Goal: Task Accomplishment & Management: Use online tool/utility

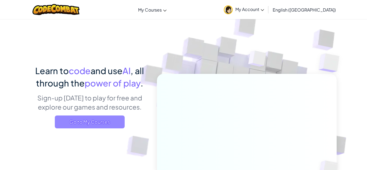
click at [85, 125] on span "Go to My Courses" at bounding box center [90, 121] width 70 height 13
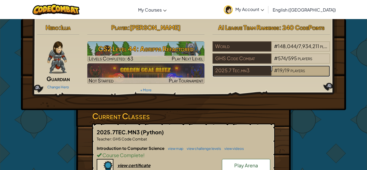
click at [277, 71] on span "#" at bounding box center [276, 70] width 4 height 6
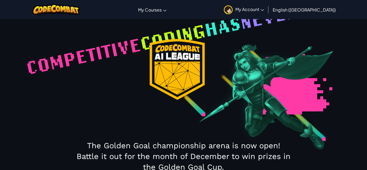
select select "68816ef38448581ccbc3132d"
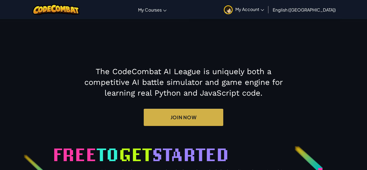
scroll to position [573, 0]
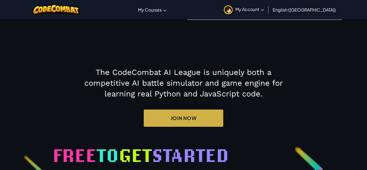
click at [246, 20] on link "Earn CodePoints by completing levels" at bounding box center [264, 8] width 154 height 24
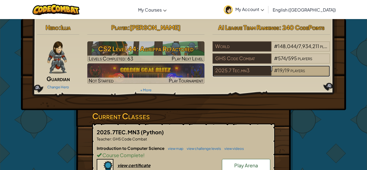
click at [292, 68] on span "players" at bounding box center [297, 70] width 14 height 6
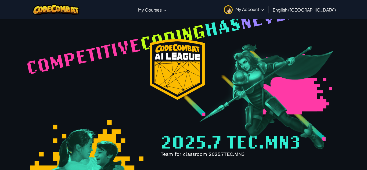
select select "68816ef38448581ccbc3132d"
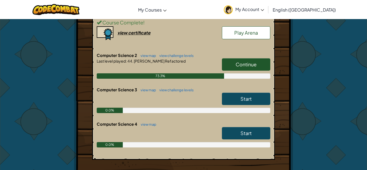
scroll to position [130, 0]
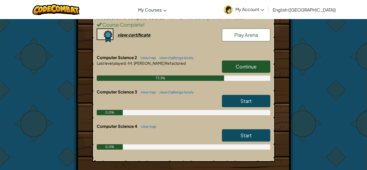
click at [241, 67] on span "Continue" at bounding box center [245, 66] width 21 height 6
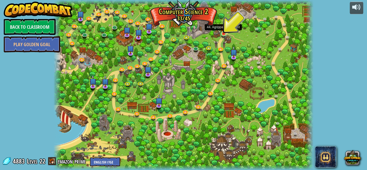
click at [222, 32] on img at bounding box center [223, 27] width 6 height 14
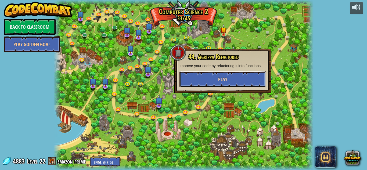
click at [213, 82] on button "Play" at bounding box center [222, 79] width 86 height 16
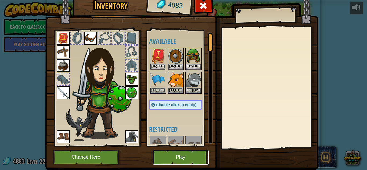
click at [180, 155] on button "Play" at bounding box center [180, 157] width 56 height 15
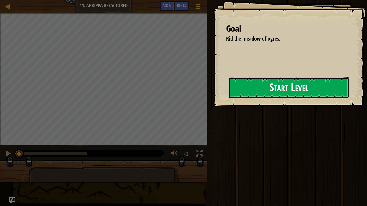
click at [256, 88] on button "Start Level" at bounding box center [288, 87] width 121 height 21
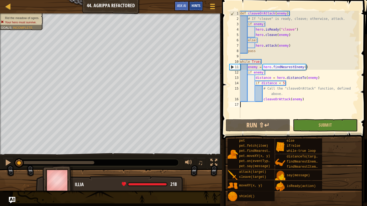
click at [199, 3] on span "Hints" at bounding box center [195, 5] width 9 height 5
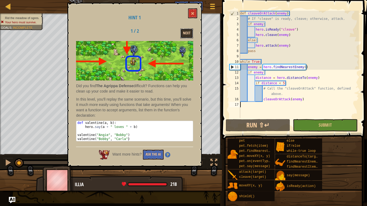
click at [188, 35] on button "Next" at bounding box center [186, 33] width 13 height 10
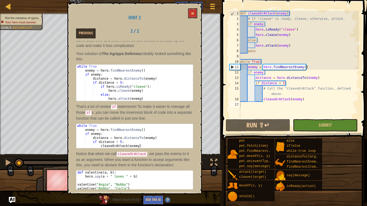
scroll to position [12, 0]
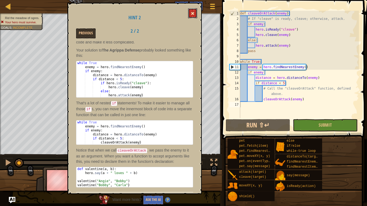
click at [191, 14] on button at bounding box center [192, 13] width 9 height 10
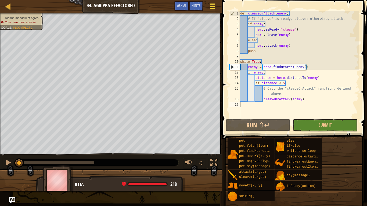
click at [207, 6] on button "Game Menu" at bounding box center [212, 7] width 14 height 13
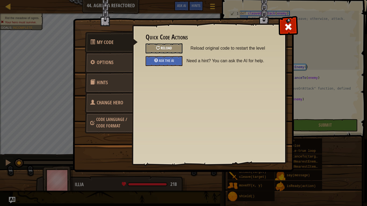
click at [167, 47] on span "Reload" at bounding box center [165, 47] width 11 height 5
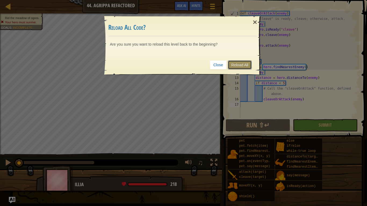
click at [242, 64] on link "Reload All" at bounding box center [240, 64] width 24 height 9
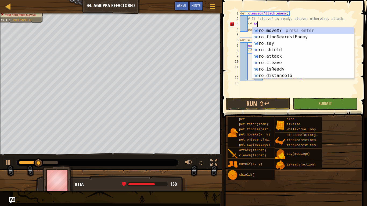
scroll to position [2, 2]
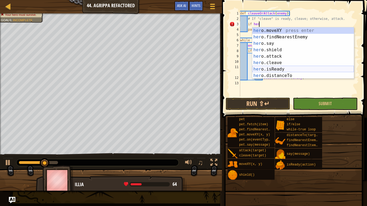
click at [272, 67] on div "her o.moveXY press enter her o.findNearestEnemy press enter her o.say press ent…" at bounding box center [302, 59] width 101 height 64
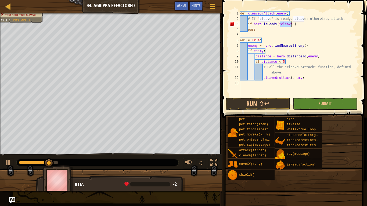
click at [299, 24] on div "def cleaveOrAttack ( enemy ) : # If "cleave" is ready, cleave; otherwise, attac…" at bounding box center [299, 59] width 120 height 97
type textarea "if hero.isReady("cleave"):"
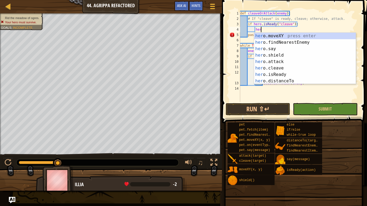
scroll to position [2, 3]
click at [277, 68] on div "her o.moveXY press enter her o.findNearestEnemy press enter her o.say press ent…" at bounding box center [304, 65] width 101 height 64
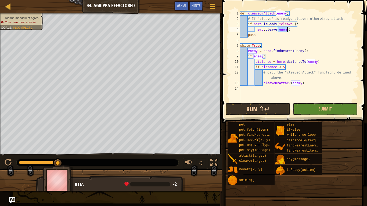
type textarea "hero.cleave(enemy)"
click at [267, 108] on button "Run ⇧↵" at bounding box center [257, 109] width 64 height 12
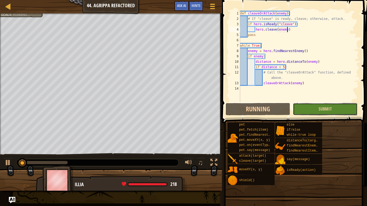
click at [304, 109] on button "Submit" at bounding box center [325, 109] width 64 height 12
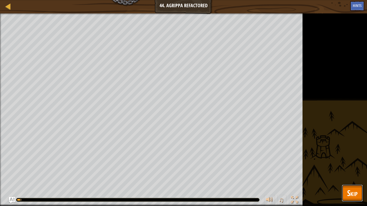
click at [349, 170] on span "Skip" at bounding box center [352, 193] width 10 height 11
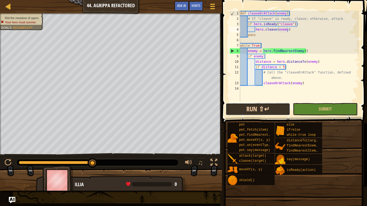
click at [258, 109] on button "Run ⇧↵" at bounding box center [257, 109] width 64 height 12
click at [247, 108] on button "Run ⇧↵" at bounding box center [257, 109] width 64 height 12
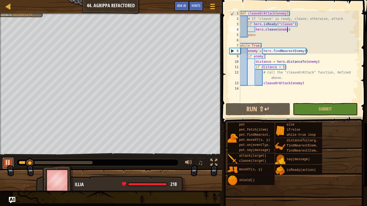
click at [7, 163] on div at bounding box center [8, 162] width 7 height 7
drag, startPoint x: 32, startPoint y: 163, endPoint x: 49, endPoint y: 166, distance: 16.8
click at [49, 166] on div "Rid the meadow of ogres. Your hero must survive. Goals : Incomplete ♫ Illia 210…" at bounding box center [183, 101] width 367 height 177
click at [295, 27] on div "def cleaveOrAttack ( enemy ) : # If "cleave" is ready, cleave; otherwise, attac…" at bounding box center [299, 62] width 120 height 102
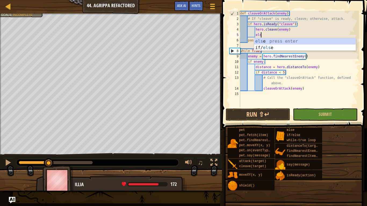
scroll to position [2, 3]
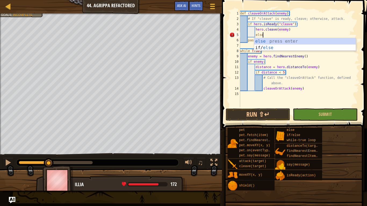
type textarea "else:"
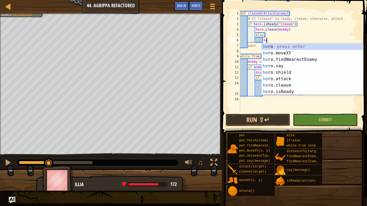
type textarea "her"
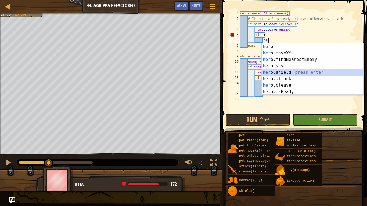
click at [290, 75] on div "her o press enter her o.moveXY press enter her o.findNearestEnemy press enter h…" at bounding box center [311, 75] width 101 height 64
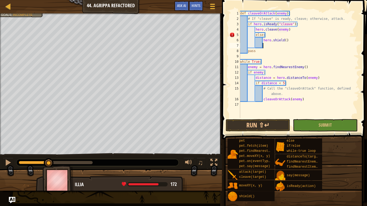
click at [287, 39] on div "def cleaveOrAttack ( enemy ) : # If "cleave" is ready, cleave; otherwise, attac…" at bounding box center [299, 70] width 120 height 118
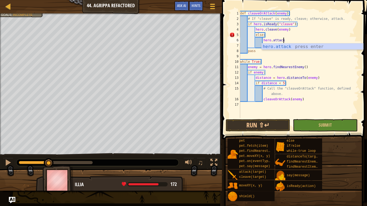
type textarea "hero.attack()"
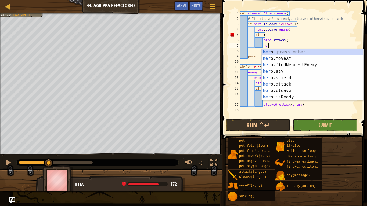
scroll to position [2, 4]
click at [287, 84] on div "her o press enter her o.moveXY press enter her o.findNearestEnemy press enter h…" at bounding box center [311, 81] width 101 height 64
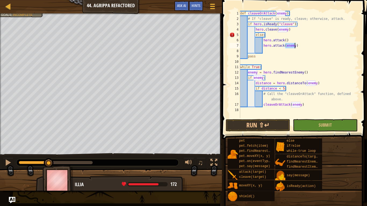
click at [286, 39] on div "def cleaveOrAttack ( enemy ) : # If "cleave" is ready, cleave; otherwise, attac…" at bounding box center [299, 70] width 120 height 118
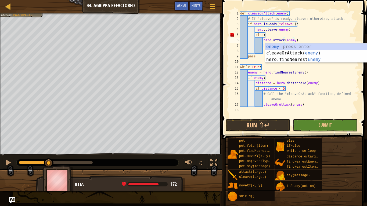
scroll to position [2, 8]
click at [255, 34] on div "def cleaveOrAttack ( enemy ) : # If "cleave" is ready, cleave; otherwise, attac…" at bounding box center [299, 70] width 120 height 118
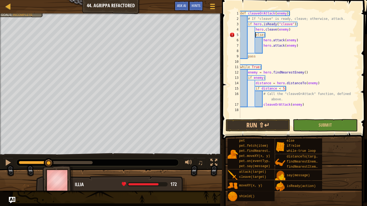
scroll to position [2, 2]
type textarea "else:"
click at [253, 127] on button "Run ⇧↵" at bounding box center [257, 125] width 64 height 12
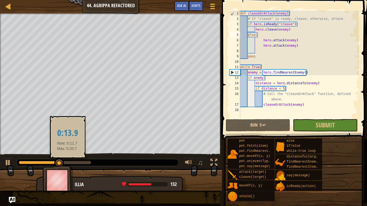
drag, startPoint x: 48, startPoint y: 164, endPoint x: 67, endPoint y: 163, distance: 19.4
click at [67, 163] on div at bounding box center [97, 162] width 162 height 7
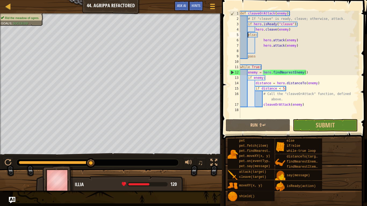
drag, startPoint x: 60, startPoint y: 162, endPoint x: 122, endPoint y: 170, distance: 62.5
click at [122, 170] on div "Rid the meadow of ogres. Goals : Success! ♫ Illia 120 x: 41 y: 32 No target act…" at bounding box center [183, 101] width 367 height 177
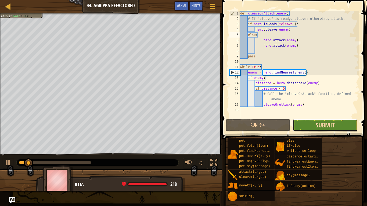
click at [315, 128] on span "Submit" at bounding box center [324, 125] width 19 height 9
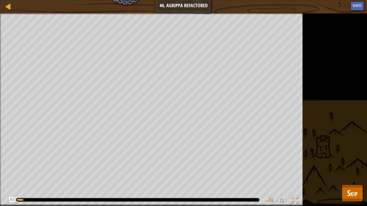
click at [338, 170] on div "Rid the meadow of ogres. Goals : Running... ♫ Illia 218 x: 39 y: 32 No target a…" at bounding box center [183, 109] width 367 height 193
click at [345, 170] on button "Skip" at bounding box center [351, 193] width 21 height 17
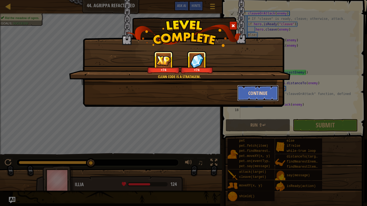
click at [265, 95] on button "Continue" at bounding box center [258, 93] width 42 height 16
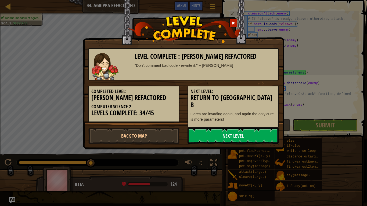
click at [226, 131] on link "Next Level" at bounding box center [232, 136] width 91 height 16
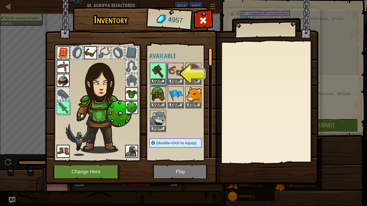
click at [161, 83] on button "Equip" at bounding box center [157, 81] width 15 height 6
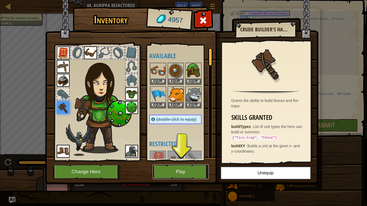
click at [177, 170] on button "Play" at bounding box center [180, 172] width 56 height 15
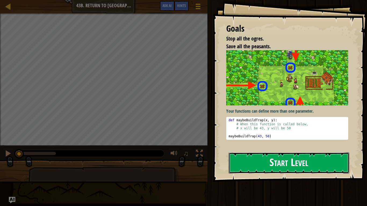
click at [251, 164] on button "Start Level" at bounding box center [288, 162] width 121 height 21
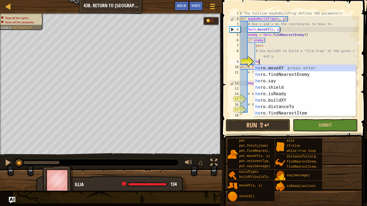
scroll to position [2, 3]
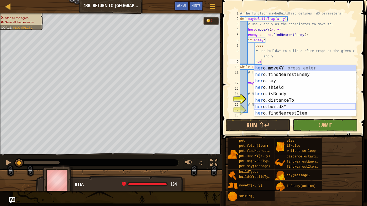
click at [279, 106] on div "her o.moveXY press enter her o.findNearestEnemy press enter her o.say press ent…" at bounding box center [304, 97] width 101 height 64
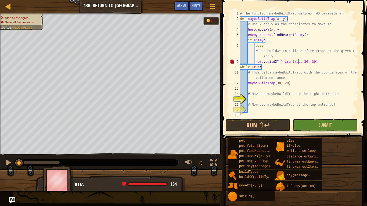
scroll to position [2, 9]
click at [260, 103] on div "# The function maybeBuildTrap defines TWO parameters! def maybeBuildTrap ( x , …" at bounding box center [299, 70] width 120 height 118
type textarea "# Now use maybeBuildTrap at the top entrance!"
click at [256, 99] on div "# The function maybeBuildTrap defines TWO parameters! def maybeBuildTrap ( x , …" at bounding box center [299, 70] width 120 height 118
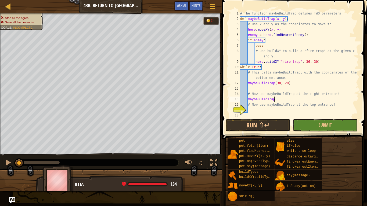
scroll to position [2, 5]
type textarea "maybeBuildTrap(56, 34)"
click at [289, 112] on div "# The function maybeBuildTrap defines TWO parameters! def maybeBuildTrap ( x , …" at bounding box center [299, 70] width 120 height 118
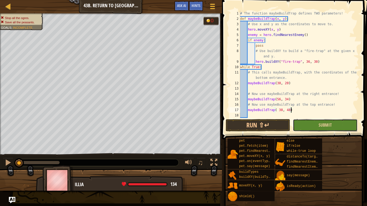
click at [315, 129] on button "Submit" at bounding box center [325, 125] width 64 height 12
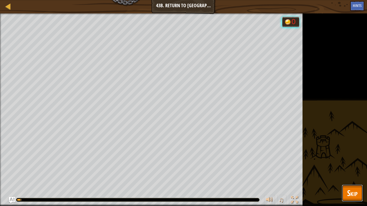
click at [353, 170] on span "Skip" at bounding box center [352, 193] width 10 height 11
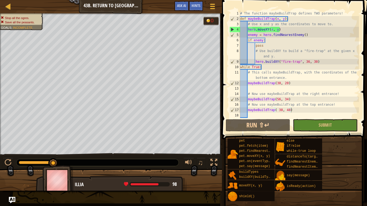
click at [307, 61] on div "# The function maybeBuildTrap defines TWO parameters! def maybeBuildTrap ( x , …" at bounding box center [299, 70] width 120 height 118
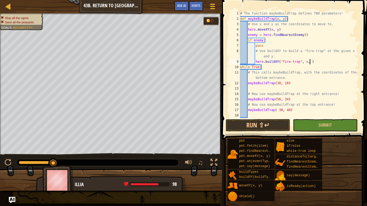
scroll to position [2, 10]
type textarea "hero.buildXY("fire-trap", x, y)"
click at [332, 125] on button "Submit" at bounding box center [325, 125] width 64 height 12
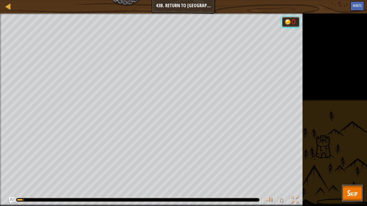
click at [352, 170] on span "Skip" at bounding box center [352, 193] width 10 height 11
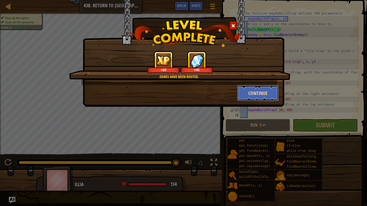
click at [253, 92] on button "Continue" at bounding box center [258, 93] width 42 height 16
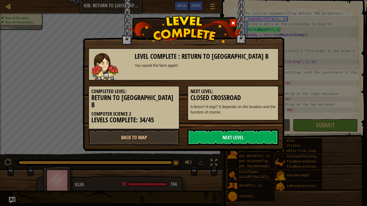
click at [228, 132] on link "Next Level" at bounding box center [232, 137] width 91 height 16
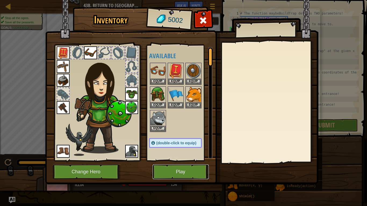
click at [180, 170] on button "Play" at bounding box center [180, 172] width 56 height 15
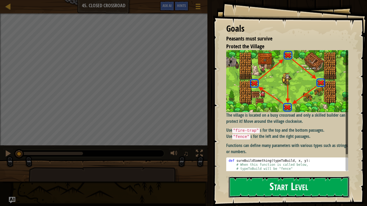
click at [275, 170] on button "Start Level" at bounding box center [288, 187] width 121 height 21
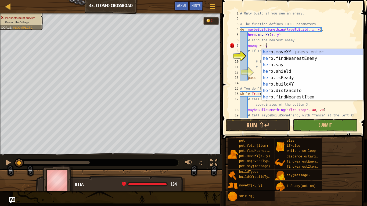
type textarea "enemy = her"
click at [287, 57] on div "her o.moveXY press enter her o.findNearestEnemy press enter her o.say press ent…" at bounding box center [311, 81] width 101 height 64
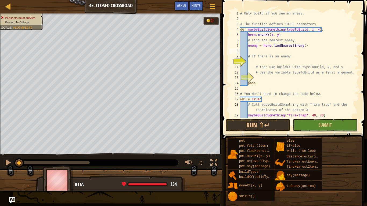
click at [258, 63] on div "# Only build if you see an enemy. # The function defines THREE parameters. def …" at bounding box center [299, 70] width 120 height 118
type textarea "if enemy:"
click at [263, 80] on div "# Only build if you see an enemy. # The function defines THREE parameters. def …" at bounding box center [299, 70] width 120 height 118
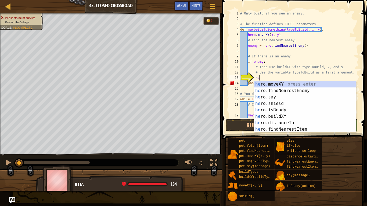
scroll to position [2, 3]
click at [279, 122] on div "her o.moveXY press enter her o.findNearestEnemy press enter her o.say press ent…" at bounding box center [304, 113] width 101 height 64
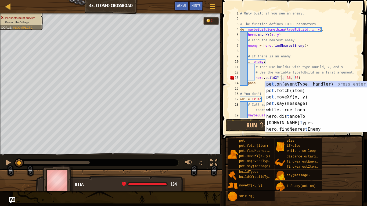
scroll to position [2, 6]
click at [298, 122] on div "pe t .on(eventType, handler) press enter pe t .fetch(item) press enter pe t .mo…" at bounding box center [315, 113] width 101 height 64
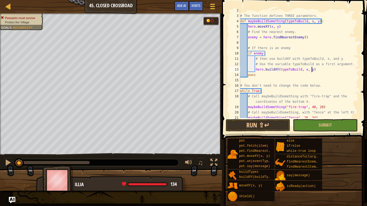
scroll to position [38, 0]
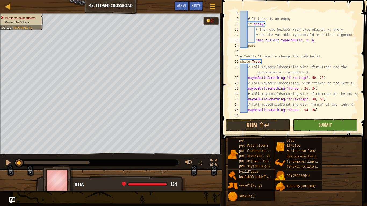
type textarea "hero.buildXY(typeToBuild, x, y)"
click at [325, 122] on button "Submit" at bounding box center [325, 125] width 64 height 12
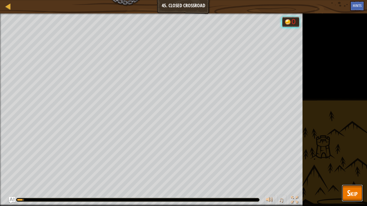
click at [351, 170] on span "Skip" at bounding box center [352, 193] width 10 height 11
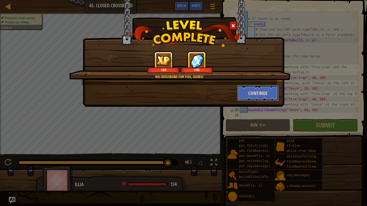
click at [256, 92] on button "Continue" at bounding box center [258, 93] width 42 height 16
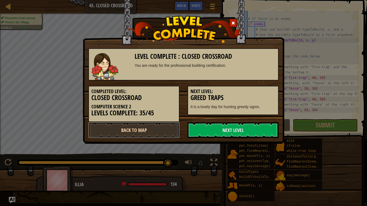
click at [115, 128] on link "Back to Map" at bounding box center [133, 130] width 91 height 16
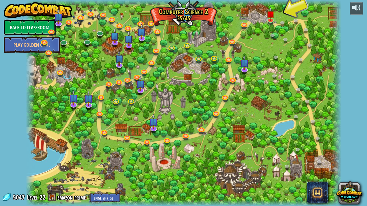
click at [37, 25] on link "Back to Classroom" at bounding box center [30, 27] width 52 height 16
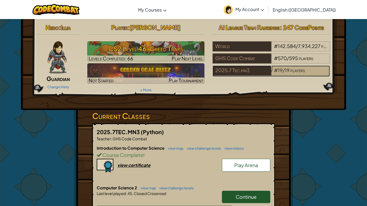
click at [286, 72] on span "19" at bounding box center [286, 70] width 5 height 6
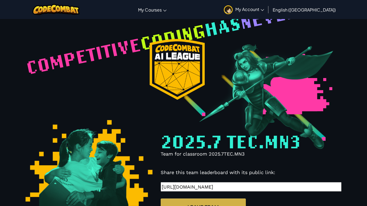
select select "68816ef38448581ccbc3132d"
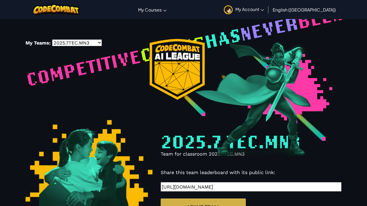
click at [99, 43] on select "-- 2025.7TEC.MN3 GHS Code Combat" at bounding box center [77, 42] width 50 height 7
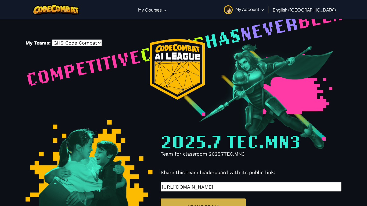
select select "6018ae004a4b610068ae9102"
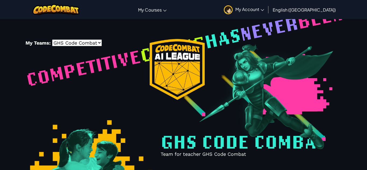
click at [267, 15] on link "My Account" at bounding box center [244, 9] width 46 height 17
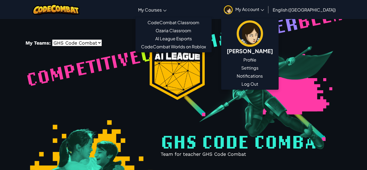
click at [162, 8] on span "My Courses" at bounding box center [150, 10] width 24 height 6
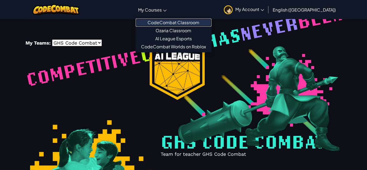
click at [180, 22] on link "CodeCombat Classroom" at bounding box center [174, 23] width 76 height 8
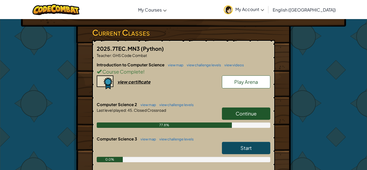
scroll to position [101, 0]
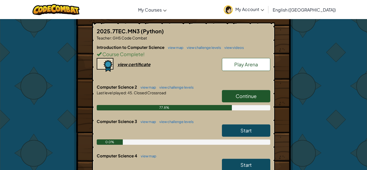
click at [233, 94] on link "Continue" at bounding box center [246, 96] width 48 height 12
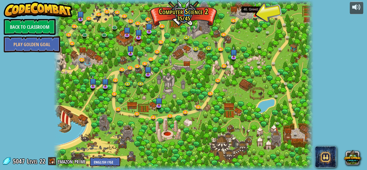
click at [254, 15] on img at bounding box center [255, 9] width 6 height 14
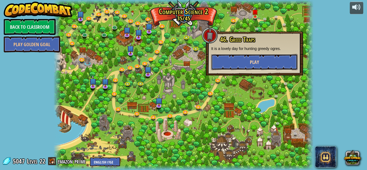
click at [241, 64] on button "Play" at bounding box center [254, 62] width 86 height 16
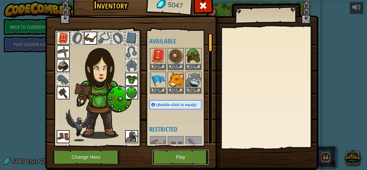
click at [170, 155] on button "Play" at bounding box center [180, 157] width 56 height 15
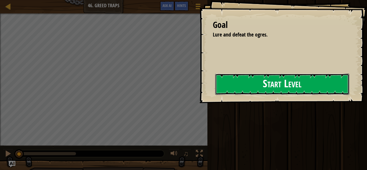
click at [251, 84] on button "Start Level" at bounding box center [282, 84] width 134 height 21
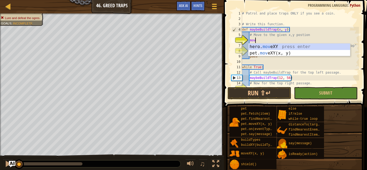
scroll to position [2, 2]
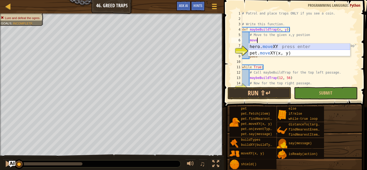
click at [268, 48] on div "hero. move XY press enter pet. move XY(x, y) press enter" at bounding box center [298, 56] width 101 height 26
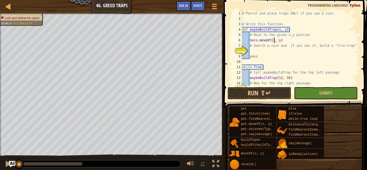
scroll to position [2, 5]
type textarea "hero.moveXY(12, 56)"
click at [254, 49] on div "# Patrol and place traps ONLY if you see a coin. # Write this function. def may…" at bounding box center [300, 54] width 118 height 86
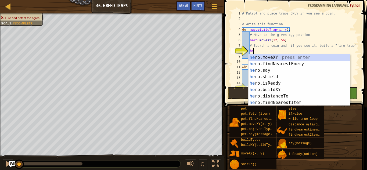
type textarea "her"
click at [280, 102] on div "her o.moveXY press enter her o.findNearestEnemy press enter her o.say press ent…" at bounding box center [298, 86] width 101 height 64
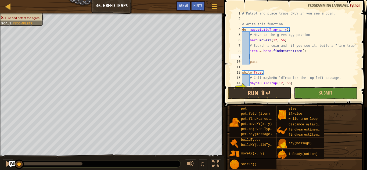
scroll to position [2, 1]
click at [301, 50] on div "# Patrol and place traps ONLY if you see a coin. # Write this function. def may…" at bounding box center [300, 54] width 118 height 86
type textarea "item = hero.findNearestItem(coin)"
click at [256, 56] on div "# Patrol and place traps ONLY if you see a coin. # Write this function. def may…" at bounding box center [300, 54] width 118 height 86
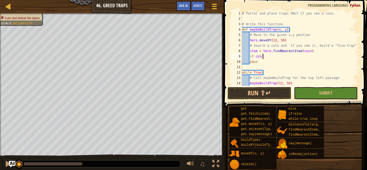
type textarea "if coin:"
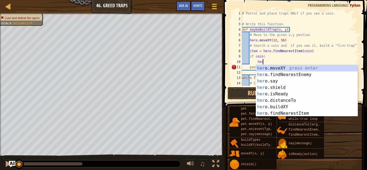
scroll to position [2, 3]
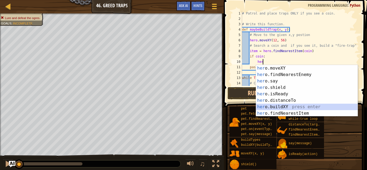
click at [282, 104] on div "her o.moveXY press enter her o.findNearestEnemy press enter her o.say press ent…" at bounding box center [306, 97] width 101 height 64
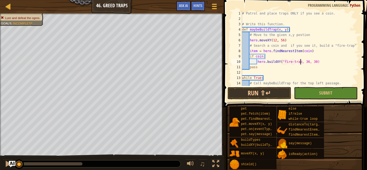
scroll to position [2, 9]
click at [309, 63] on div "# Patrol and place traps ONLY if you see a coin. # Write this function. def may…" at bounding box center [300, 54] width 118 height 86
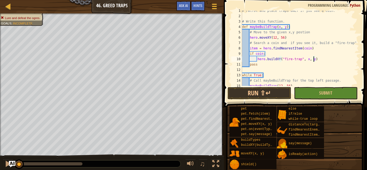
scroll to position [0, 0]
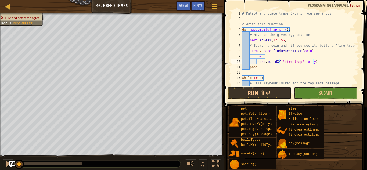
click at [275, 41] on div "# Patrol and place traps ONLY if you see a coin. # Write this function. def may…" at bounding box center [300, 54] width 118 height 86
click at [281, 40] on div "# Patrol and place traps ONLY if you see a coin. # Write this function. def may…" at bounding box center [300, 54] width 118 height 86
type textarea "hero.moveXY(x, y)"
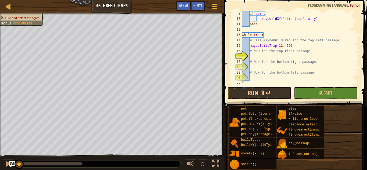
scroll to position [43, 0]
click at [261, 56] on div "if coin : hero . buildXY ( "fire-trap" , x , y ) pass while True : # Call maybe…" at bounding box center [300, 54] width 118 height 86
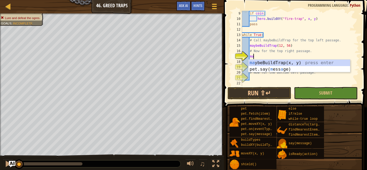
scroll to position [2, 2]
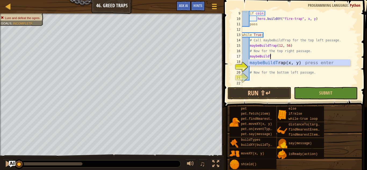
click at [261, 56] on div "if coin : hero . buildXY ( "fire-trap" , x , y ) pass while True : # Call maybe…" at bounding box center [300, 54] width 118 height 86
click at [279, 62] on div "maybeBuildTrap (x, y) press enter" at bounding box center [298, 69] width 101 height 19
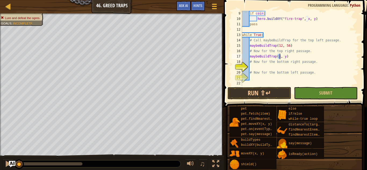
click at [285, 57] on div "if coin : hero . buildXY ( "fire-trap" , x , y ) pass while True : # Call maybe…" at bounding box center [300, 54] width 118 height 86
type textarea "maybeBuildTrap(12, 12)"
click at [262, 67] on div "if coin : hero . buildXY ( "fire-trap" , x , y ) pass while True : # Call maybe…" at bounding box center [300, 54] width 118 height 86
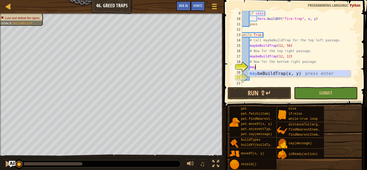
scroll to position [2, 2]
click at [277, 73] on div "maybe BuildTrap(x, y) press enter" at bounding box center [298, 79] width 101 height 19
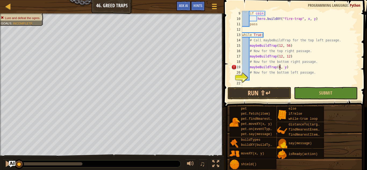
scroll to position [2, 6]
type textarea "maybeBuildTrap(68, 12)"
click at [275, 82] on div "if coin : hero . buildXY ( "fire-trap" , x , y ) pass while True : # Call maybe…" at bounding box center [300, 54] width 118 height 86
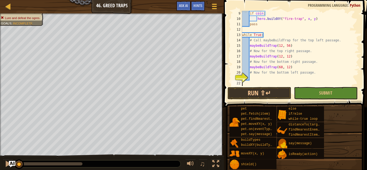
click at [282, 56] on div "if coin : hero . buildXY ( "fire-trap" , x , y ) pass while True : # Call maybe…" at bounding box center [300, 54] width 118 height 86
type textarea "maybeBuildTrap(68, 56)"
click at [273, 76] on div "if coin : hero . buildXY ( "fire-trap" , x , y ) pass while True : # Call maybe…" at bounding box center [300, 54] width 118 height 86
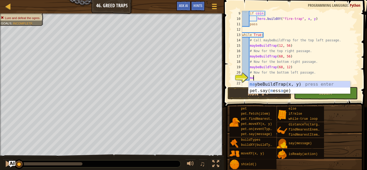
scroll to position [2, 2]
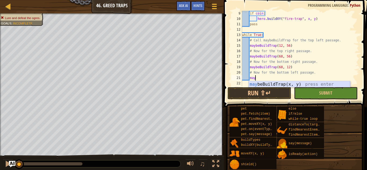
click at [277, 86] on div "may beBuildTrap(x, y) press enter" at bounding box center [298, 90] width 101 height 19
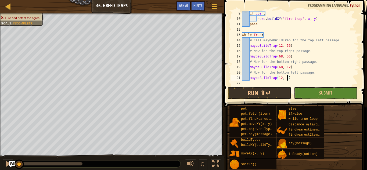
scroll to position [2, 7]
click at [329, 90] on span "Submit" at bounding box center [325, 93] width 13 height 6
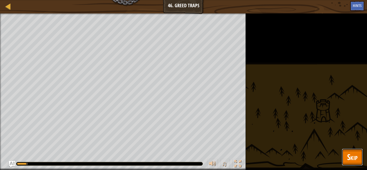
click at [352, 150] on button "Skip" at bounding box center [351, 156] width 21 height 17
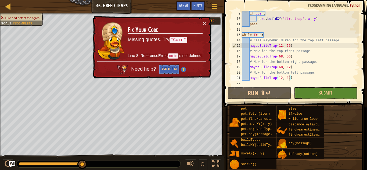
click at [206, 21] on div "× Fix Your Code Missing quotes. Try "Coin" Line 8: ReferenceError: coin is not …" at bounding box center [151, 47] width 119 height 63
click at [203, 22] on button "×" at bounding box center [204, 23] width 3 height 6
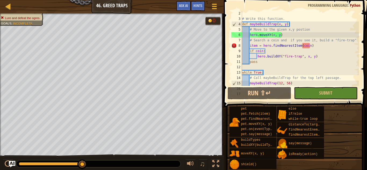
scroll to position [2, 0]
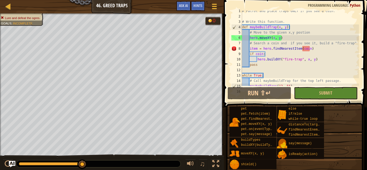
click at [303, 48] on div "# Patrol and place traps ONLY if you see a coin. # Write this function. def may…" at bounding box center [300, 51] width 118 height 86
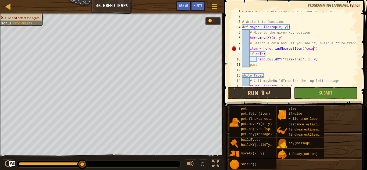
scroll to position [2, 10]
click at [314, 89] on button "Submit" at bounding box center [326, 93] width 64 height 12
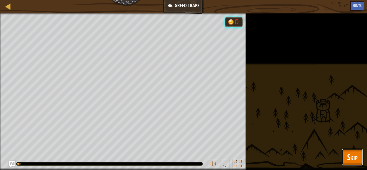
click at [348, 162] on span "Skip" at bounding box center [352, 156] width 10 height 11
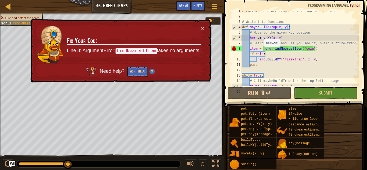
click at [261, 49] on div "# Patrol and place traps ONLY if you see a coin. # Write this function. def may…" at bounding box center [300, 51] width 118 height 86
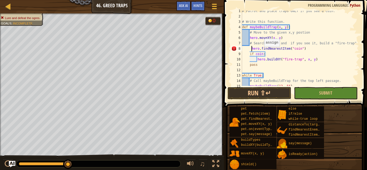
scroll to position [2, 8]
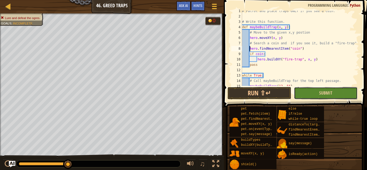
click at [318, 92] on button "Submit" at bounding box center [326, 93] width 64 height 12
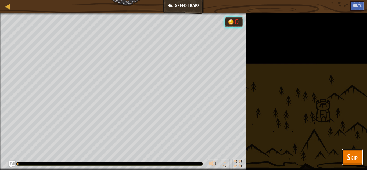
click at [345, 156] on button "Skip" at bounding box center [351, 156] width 21 height 17
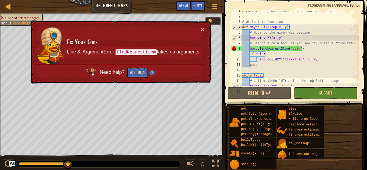
click at [281, 49] on div "# Patrol and place traps ONLY if you see a coin. # Write this function. def may…" at bounding box center [300, 51] width 118 height 86
click at [204, 28] on div "× Fix Your Code Line 8: ArgumentError: findNearestItem takes no arguments. Need…" at bounding box center [120, 52] width 182 height 64
click at [201, 30] on button "×" at bounding box center [202, 30] width 3 height 6
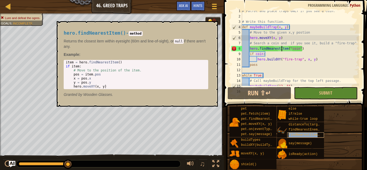
click at [307, 134] on span "findNearestItem()" at bounding box center [304, 135] width 33 height 4
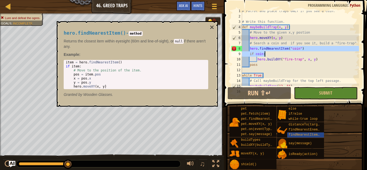
drag, startPoint x: 250, startPoint y: 48, endPoint x: 303, endPoint y: 51, distance: 53.5
click at [303, 51] on div "# Patrol and place traps ONLY if you see a coin. # Write this function. def may…" at bounding box center [300, 51] width 118 height 86
type textarea "hero.findNearestItem("coin") if coin:"
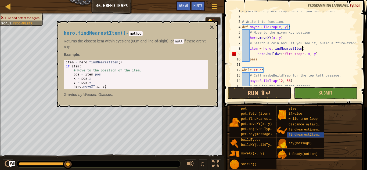
scroll to position [2, 9]
click at [257, 50] on div "# Patrol and place traps ONLY if you see a coin. # Write this function. def may…" at bounding box center [300, 51] width 118 height 86
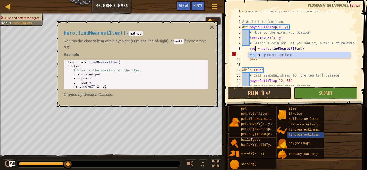
type textarea "coin = hero.findNearestItem()"
click at [305, 49] on div "# Patrol and place traps ONLY if you see a coin. # Write this function. def may…" at bounding box center [300, 51] width 118 height 86
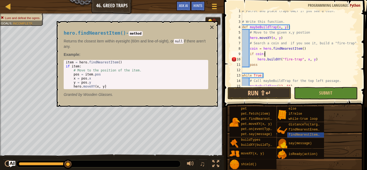
scroll to position [2, 3]
click at [272, 79] on div "# Patrol and place traps ONLY if you see a coin. # Write this function. def may…" at bounding box center [300, 51] width 118 height 86
click at [257, 61] on div "# Patrol and place traps ONLY if you see a coin. # Write this function. def may…" at bounding box center [300, 51] width 118 height 86
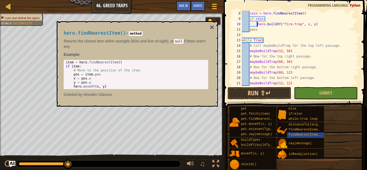
scroll to position [38, 0]
click at [296, 56] on div "coin = hero . findNearestItem ( ) if coin : hero . buildXY ( "fire-trap" , x , …" at bounding box center [300, 54] width 118 height 86
type textarea "# Now for the top right passage."
click at [312, 93] on button "Submit" at bounding box center [326, 93] width 64 height 12
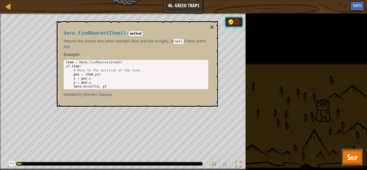
click at [344, 153] on button "Skip" at bounding box center [351, 156] width 21 height 17
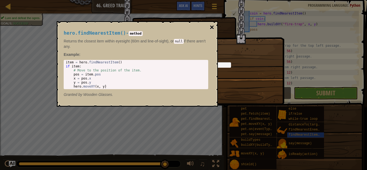
click at [212, 26] on button "×" at bounding box center [212, 28] width 4 height 8
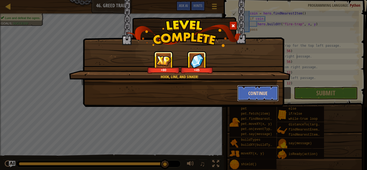
click at [258, 94] on button "Continue" at bounding box center [258, 93] width 42 height 16
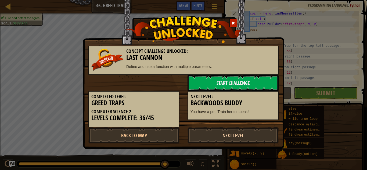
click at [236, 135] on link "Next Level" at bounding box center [232, 135] width 91 height 16
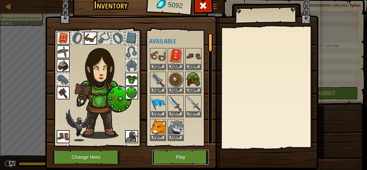
click at [176, 159] on button "Play" at bounding box center [180, 157] width 56 height 15
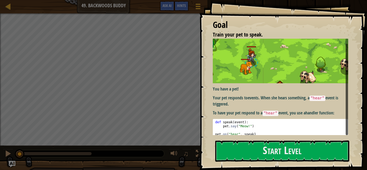
scroll to position [5, 0]
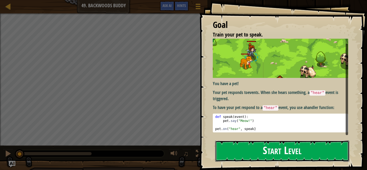
click at [249, 144] on button "Start Level" at bounding box center [282, 150] width 134 height 21
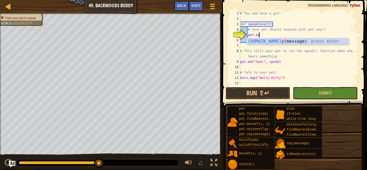
scroll to position [2, 3]
click at [275, 40] on div "pet.say (message) press enter" at bounding box center [296, 47] width 101 height 19
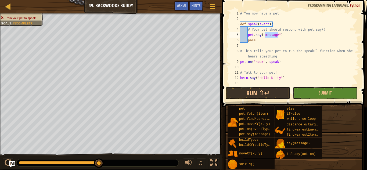
click at [271, 40] on div "# You now have a pet! def speak ( event ) : # Your pet should respond with pet.…" at bounding box center [299, 54] width 120 height 86
click at [278, 36] on div "# You now have a pet! def speak ( event ) : # Your pet should respond with pet.…" at bounding box center [299, 54] width 120 height 86
drag, startPoint x: 260, startPoint y: 78, endPoint x: 279, endPoint y: 78, distance: 19.6
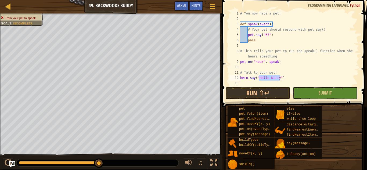
click at [279, 78] on div "# You now have a pet! def speak ( event ) : # Your pet should respond with pet.…" at bounding box center [299, 54] width 120 height 86
type textarea "hero.say("67")"
click at [268, 95] on button "Run ⇧↵" at bounding box center [257, 93] width 64 height 12
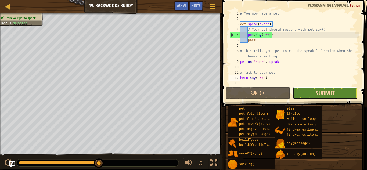
click at [324, 93] on span "Submit" at bounding box center [324, 93] width 19 height 9
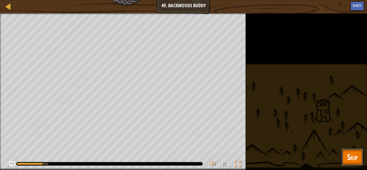
click at [347, 158] on span "Skip" at bounding box center [352, 156] width 10 height 11
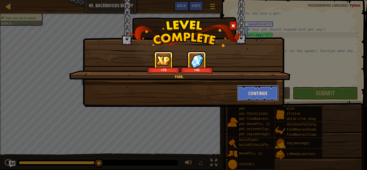
click at [272, 94] on button "Continue" at bounding box center [258, 93] width 42 height 16
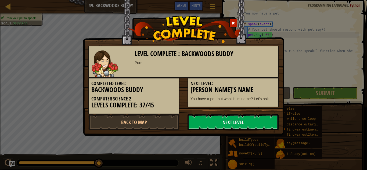
click at [243, 123] on link "Next Level" at bounding box center [232, 122] width 91 height 16
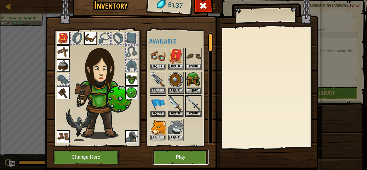
click at [187, 154] on button "Play" at bounding box center [180, 157] width 56 height 15
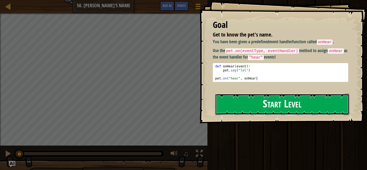
click at [253, 101] on button "Start Level" at bounding box center [282, 104] width 134 height 21
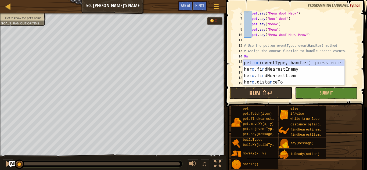
scroll to position [2, 0]
type textarea "O"
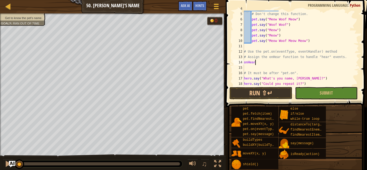
scroll to position [3, 0]
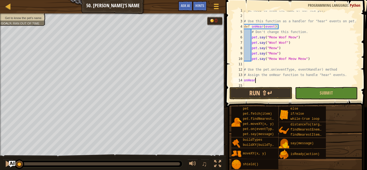
click at [267, 28] on div "# We need to know the name of our new pet. # Use this function as a handler for…" at bounding box center [301, 51] width 116 height 86
click at [331, 21] on div "# We need to know the name of our new pet. # Use this function as a handler for…" at bounding box center [301, 51] width 116 height 86
click at [355, 21] on div at bounding box center [355, 59] width 5 height 102
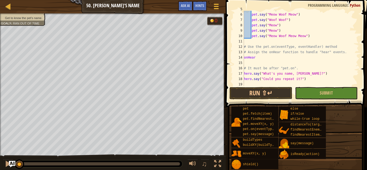
scroll to position [26, 0]
click at [258, 57] on div "# Don't change this function. pet . say ( "Meow Woof Meow" ) pet . say ( "Woof …" at bounding box center [301, 49] width 116 height 86
click at [268, 94] on button "Run ⇧↵" at bounding box center [260, 93] width 63 height 12
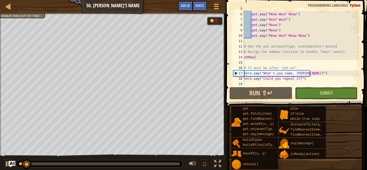
click at [315, 93] on button "Submit" at bounding box center [326, 93] width 63 height 12
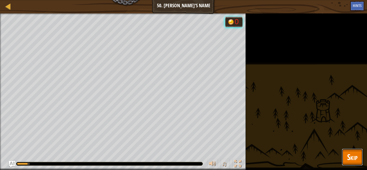
click at [346, 160] on button "Skip" at bounding box center [351, 156] width 21 height 17
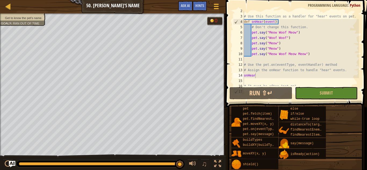
scroll to position [12, 0]
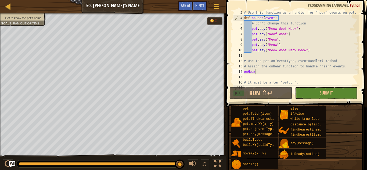
click at [258, 67] on div "# Use this function as a handler for "hear" events on pet. def onHear ( event )…" at bounding box center [301, 53] width 116 height 86
click at [258, 70] on div "# Use this function as a handler for "hear" events on pet. def onHear ( event )…" at bounding box center [301, 53] width 116 height 86
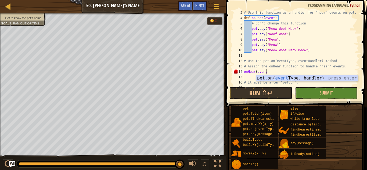
scroll to position [2, 3]
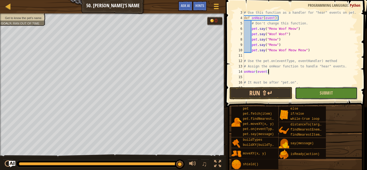
click at [314, 95] on button "Submit" at bounding box center [326, 93] width 63 height 12
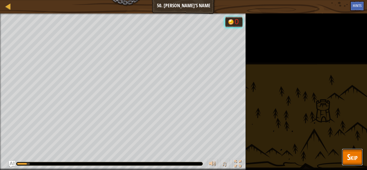
click at [353, 156] on span "Skip" at bounding box center [352, 156] width 10 height 11
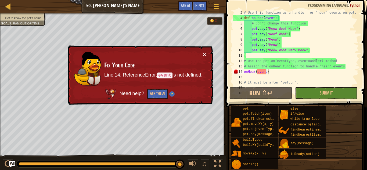
click at [204, 53] on button "×" at bounding box center [204, 55] width 3 height 6
click at [245, 72] on div "# Use this function as a handler for "hear" events on pet. def onHear ( event )…" at bounding box center [301, 53] width 116 height 86
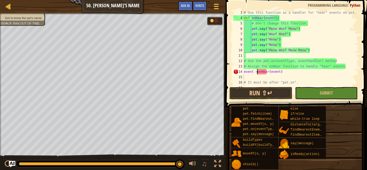
scroll to position [2, 2]
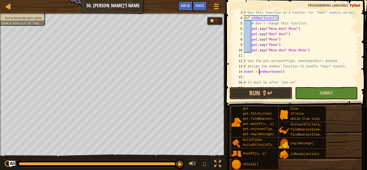
type textarea "event = onHear(event)"
click at [328, 97] on button "Submit" at bounding box center [326, 93] width 63 height 12
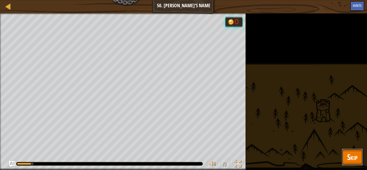
click at [347, 153] on span "Skip" at bounding box center [352, 156] width 10 height 11
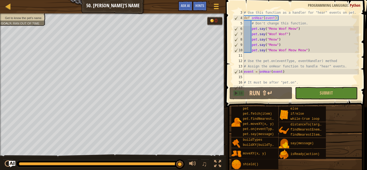
scroll to position [27, 0]
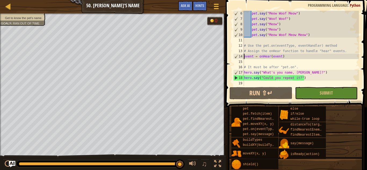
drag, startPoint x: 244, startPoint y: 57, endPoint x: 238, endPoint y: 58, distance: 6.0
click at [238, 58] on div "event = onHear(event) 6 7 8 9 10 11 12 13 14 15 16 17 18 19 pet . say ( "Meow W…" at bounding box center [295, 48] width 127 height 75
click at [287, 57] on div "pet . say ( "Meow Woof Meow" ) pet . say ( "Woof Woof" ) pet . say ( "Meow" ) p…" at bounding box center [301, 54] width 116 height 86
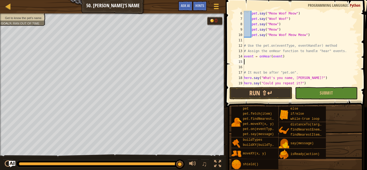
type textarea "event = onHear(event)"
click at [268, 57] on div "pet . say ( "Meow Woof Meow" ) pet . say ( "Woof Woof" ) pet . say ( "Meow" ) p…" at bounding box center [301, 54] width 116 height 86
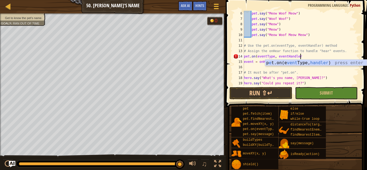
scroll to position [2, 8]
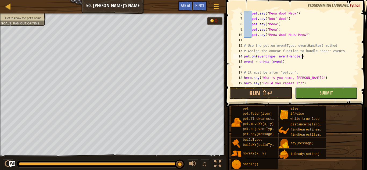
click at [327, 93] on span "Submit" at bounding box center [325, 93] width 13 height 6
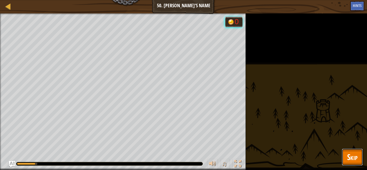
click at [349, 158] on span "Skip" at bounding box center [352, 156] width 10 height 11
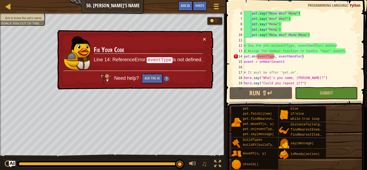
click at [267, 57] on div "pet . say ( "Meow Woof Meow" ) pet . say ( "Woof Woof" ) pet . say ( "Meow" ) p…" at bounding box center [301, 54] width 116 height 86
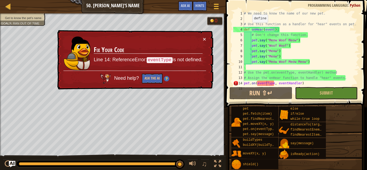
click at [202, 39] on td "Fix Your Code Line 14: ReferenceError: eventType is not defined." at bounding box center [148, 54] width 110 height 36
click at [205, 39] on button "×" at bounding box center [204, 40] width 3 height 6
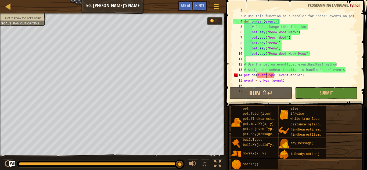
scroll to position [32, 0]
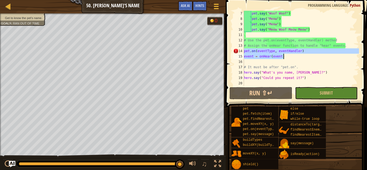
drag, startPoint x: 244, startPoint y: 52, endPoint x: 316, endPoint y: 54, distance: 72.5
click at [316, 54] on div "pet . say ( "Woof Woof" ) pet . say ( "Meow" ) pet . say ( "Meow" ) pet . say (…" at bounding box center [301, 54] width 116 height 86
type textarea "pet.on(eventType, eventHandler) event = onHear(event)"
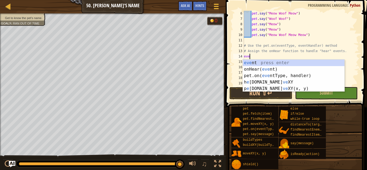
scroll to position [2, 0]
type textarea "e"
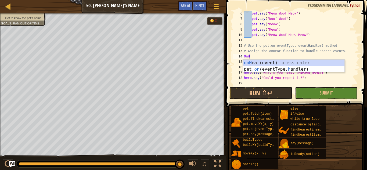
type textarea "O"
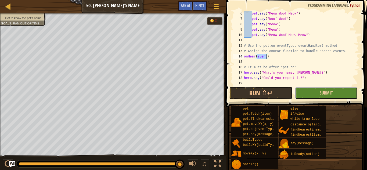
click at [335, 94] on button "Submit" at bounding box center [326, 93] width 63 height 12
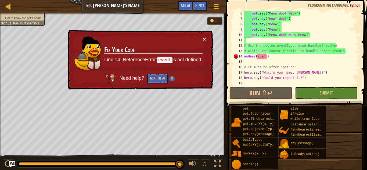
click at [204, 37] on button "×" at bounding box center [204, 40] width 3 height 6
click at [245, 56] on div "pet . say ( "Meow Woof Meow" ) pet . say ( "Woof Woof" ) pet . say ( "Meow" ) p…" at bounding box center [301, 54] width 116 height 86
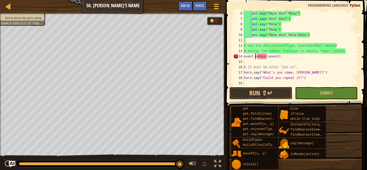
scroll to position [2, 2]
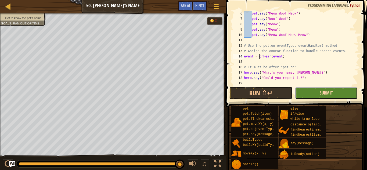
click at [320, 93] on span "Submit" at bounding box center [325, 93] width 13 height 6
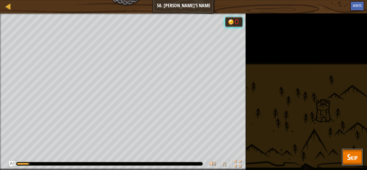
click at [349, 156] on span "Skip" at bounding box center [352, 156] width 10 height 11
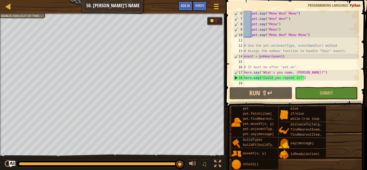
type textarea "hero.say("Could you repeat it?")"
click at [310, 80] on div "pet . say ( "Meow Woof Meow" ) pet . say ( "Woof Woof" ) pet . say ( "Meow" ) p…" at bounding box center [301, 54] width 116 height 86
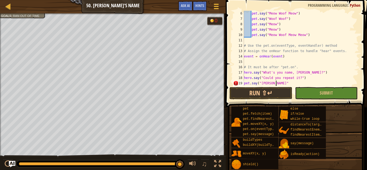
scroll to position [2, 5]
type textarea "pet.say("[PERSON_NAME]")"
click at [323, 87] on button "Submit" at bounding box center [326, 93] width 63 height 12
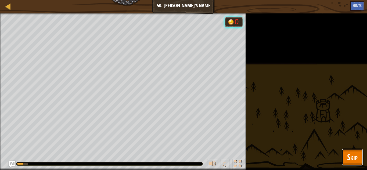
click at [356, 155] on span "Skip" at bounding box center [352, 156] width 10 height 11
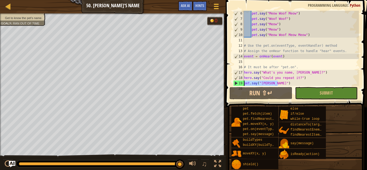
drag, startPoint x: 279, startPoint y: 83, endPoint x: 244, endPoint y: 83, distance: 35.2
click at [244, 83] on div "pet . say ( "Meow Woof Meow" ) pet . say ( "Woof Woof" ) pet . say ( "Meow" ) p…" at bounding box center [301, 54] width 116 height 86
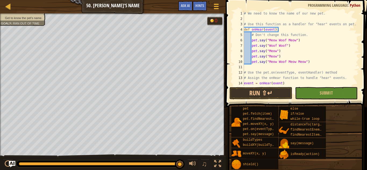
scroll to position [0, 0]
click at [201, 7] on span "Hints" at bounding box center [199, 5] width 9 height 5
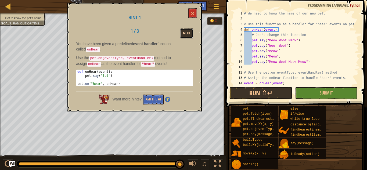
click at [185, 31] on button "Next" at bounding box center [186, 33] width 13 height 10
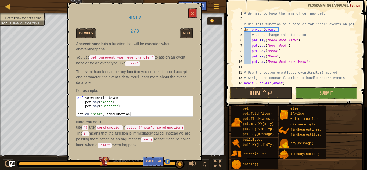
click at [78, 41] on p "An event handler is a function that will be executed when an event happens." at bounding box center [134, 46] width 117 height 11
click at [80, 43] on p "An event handler is a function that will be executed when an event happens." at bounding box center [134, 46] width 117 height 11
click at [86, 57] on p "You use pet.on(eventType, eventHandler) to assign an event handler for an event…" at bounding box center [134, 60] width 117 height 12
click at [145, 71] on p "The event handler can be any function you define. It should accept one paramete…" at bounding box center [134, 77] width 117 height 16
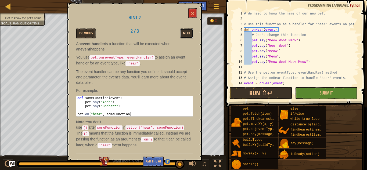
click at [188, 33] on button "Next" at bounding box center [186, 33] width 13 height 10
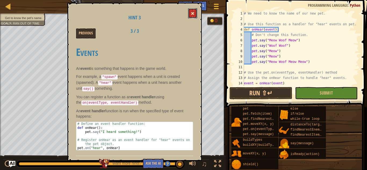
click at [194, 14] on span at bounding box center [193, 14] width 4 height 4
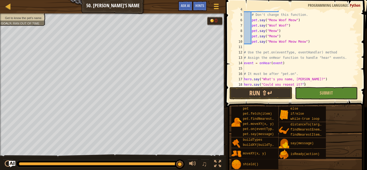
scroll to position [21, 0]
type textarea "event = onHear(event)"
drag, startPoint x: 286, startPoint y: 63, endPoint x: 244, endPoint y: 64, distance: 41.9
click at [244, 64] on div "def onHear ( event ) : # Don't change this function. pet . say ( "Meow Woof Meo…" at bounding box center [301, 49] width 116 height 86
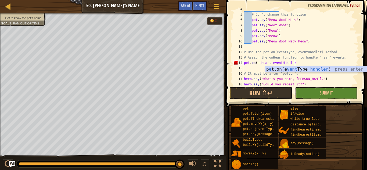
scroll to position [2, 7]
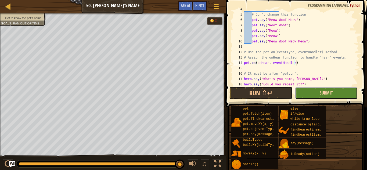
click at [321, 93] on span "Submit" at bounding box center [325, 93] width 13 height 6
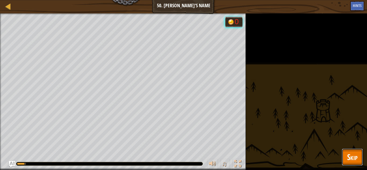
click at [351, 150] on button "Skip" at bounding box center [351, 156] width 21 height 17
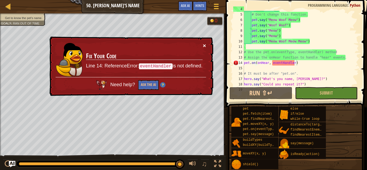
click at [205, 46] on button "×" at bounding box center [204, 46] width 3 height 6
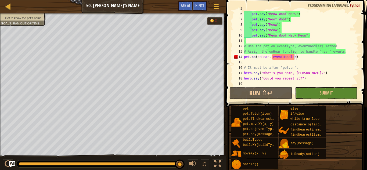
scroll to position [26, 0]
click at [273, 57] on div "# Don't change this function. pet . say ( "Meow Woof Meow" ) pet . say ( "Woof …" at bounding box center [301, 49] width 116 height 86
drag, startPoint x: 271, startPoint y: 57, endPoint x: 294, endPoint y: 57, distance: 23.4
click at [294, 57] on div "# Don't change this function. pet . say ( "Meow Woof Meow" ) pet . say ( "Woof …" at bounding box center [301, 49] width 116 height 86
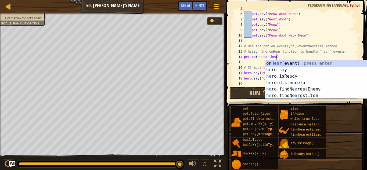
scroll to position [2, 5]
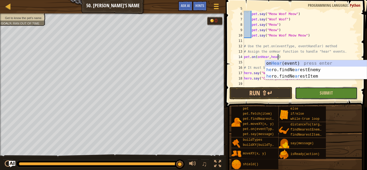
click at [313, 94] on button "Submit" at bounding box center [326, 93] width 63 height 12
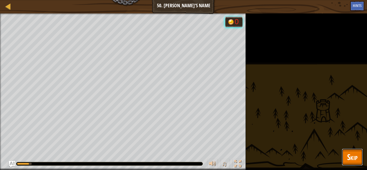
click at [349, 160] on span "Skip" at bounding box center [352, 156] width 10 height 11
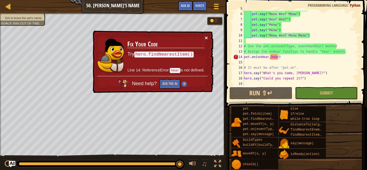
click at [207, 39] on button "×" at bounding box center [206, 39] width 3 height 6
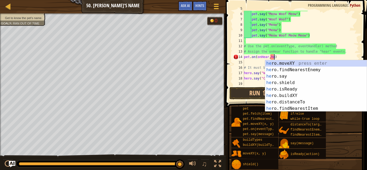
type textarea "pet.on(onHear,)"
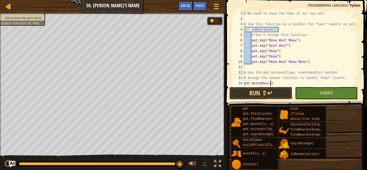
scroll to position [27, 0]
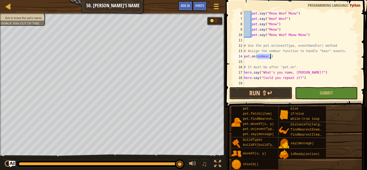
drag, startPoint x: 257, startPoint y: 57, endPoint x: 269, endPoint y: 59, distance: 11.9
click at [269, 59] on div "pet . say ( "Meow Woof Meow" ) pet . say ( "Woof Woof" ) pet . say ( "Meow" ) p…" at bounding box center [301, 54] width 116 height 86
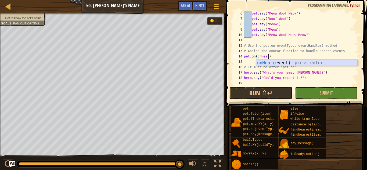
click at [271, 61] on div "onHear (event) press enter" at bounding box center [306, 69] width 101 height 19
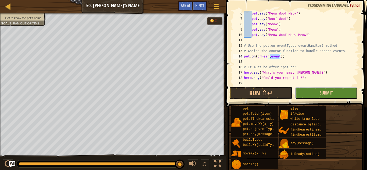
click at [312, 94] on button "Submit" at bounding box center [326, 93] width 63 height 12
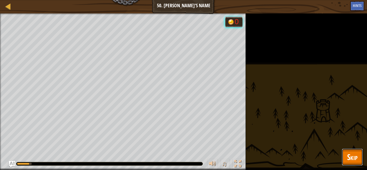
click at [352, 162] on span "Skip" at bounding box center [352, 156] width 10 height 11
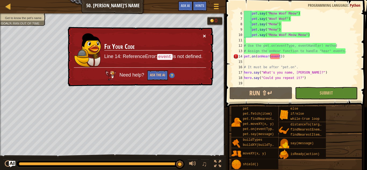
click at [204, 34] on button "×" at bounding box center [204, 37] width 3 height 6
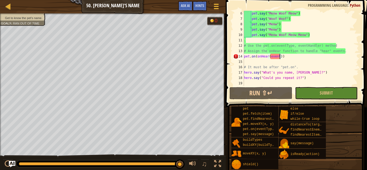
click at [275, 58] on div "pet . say ( "Meow Woof Meow" ) pet . say ( "Woof Woof" ) pet . say ( "Meow" ) p…" at bounding box center [301, 54] width 116 height 86
click at [282, 58] on div "pet . say ( "Meow Woof Meow" ) pet . say ( "Woof Woof" ) pet . say ( "Meow" ) p…" at bounding box center [301, 54] width 116 height 86
click at [272, 57] on div "pet . say ( "Meow Woof Meow" ) pet . say ( "Woof Woof" ) pet . say ( "Meow" ) p…" at bounding box center [301, 54] width 116 height 86
click at [274, 57] on div "pet . say ( "Meow Woof Meow" ) pet . say ( "Woof Woof" ) pet . say ( "Meow" ) p…" at bounding box center [301, 54] width 116 height 86
click at [277, 57] on div "pet . say ( "Meow Woof Meow" ) pet . say ( "Woof Woof" ) pet . say ( "Meow" ) p…" at bounding box center [301, 54] width 116 height 86
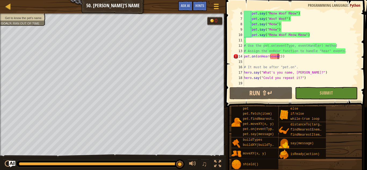
click at [276, 57] on div "pet . say ( "Meow Woof Meow" ) pet . say ( "Woof Woof" ) pet . say ( "Meow" ) p…" at bounding box center [301, 54] width 116 height 86
click at [279, 57] on div "pet . say ( "Meow Woof Meow" ) pet . say ( "Woof Woof" ) pet . say ( "Meow" ) p…" at bounding box center [301, 54] width 116 height 86
click at [270, 57] on div "pet . say ( "Meow Woof Meow" ) pet . say ( "Woof Woof" ) pet . say ( "Meow" ) p…" at bounding box center [301, 54] width 116 height 86
click at [290, 56] on div "pet . say ( "Meow Woof Meow" ) pet . say ( "Woof Woof" ) pet . say ( "Meow" ) p…" at bounding box center [301, 54] width 116 height 86
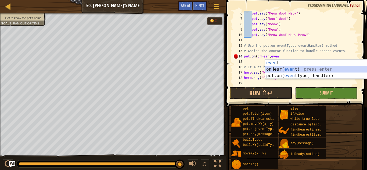
click at [311, 70] on div "even t press enter onHear( even t) press enter pet.on( even tType, handler) pre…" at bounding box center [315, 76] width 101 height 32
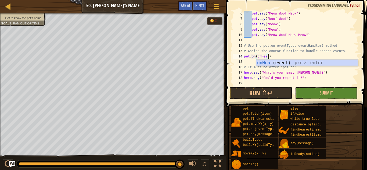
scroll to position [2, 3]
type textarea "pet.on(onHear)"
